Goal: Book appointment/travel/reservation

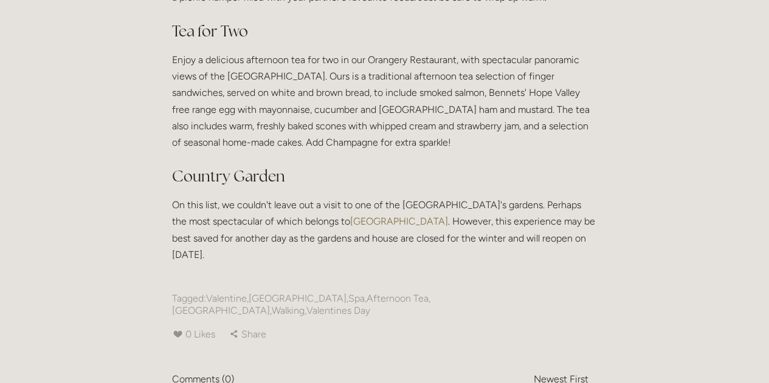
scroll to position [696, 0]
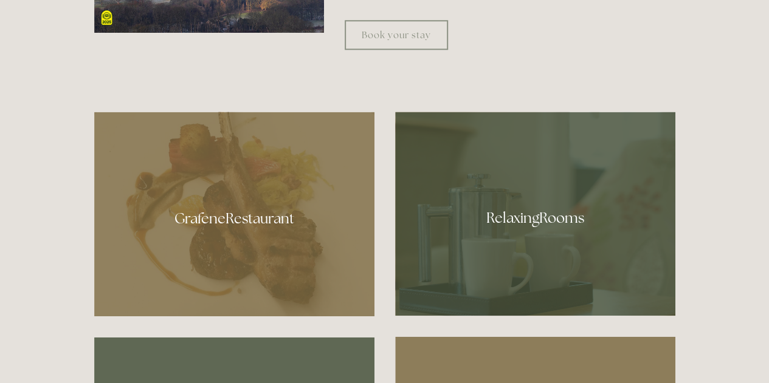
scroll to position [582, 0]
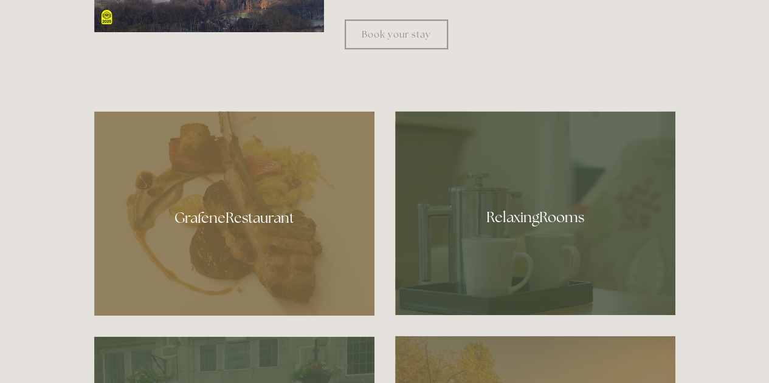
click at [390, 50] on div "Book your stay" at bounding box center [509, 34] width 351 height 50
click at [390, 39] on link "Book your stay" at bounding box center [396, 34] width 103 height 30
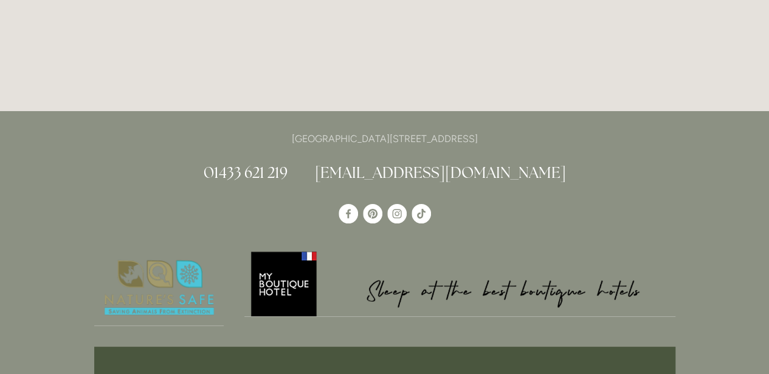
scroll to position [2282, 0]
